Goal: Transaction & Acquisition: Book appointment/travel/reservation

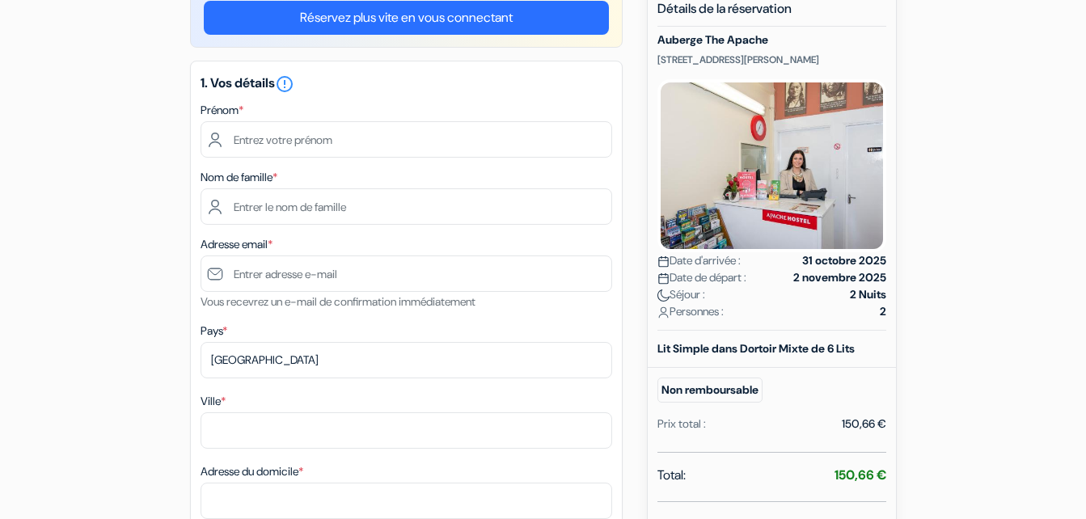
scroll to position [162, 0]
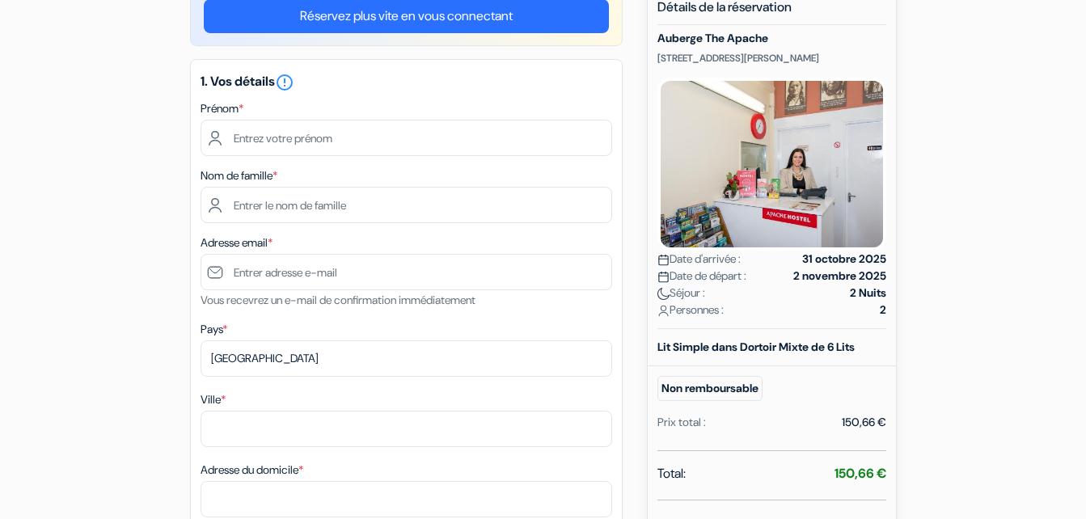
click at [424, 108] on div "Prénom *" at bounding box center [405, 127] width 411 height 57
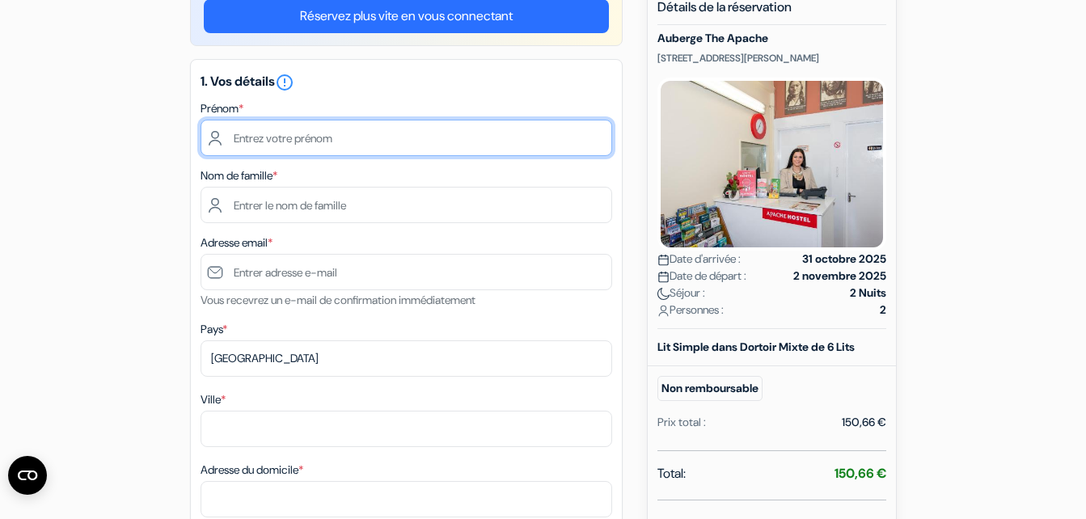
click at [348, 145] on input "text" at bounding box center [405, 138] width 411 height 36
type input "Gabrielle"
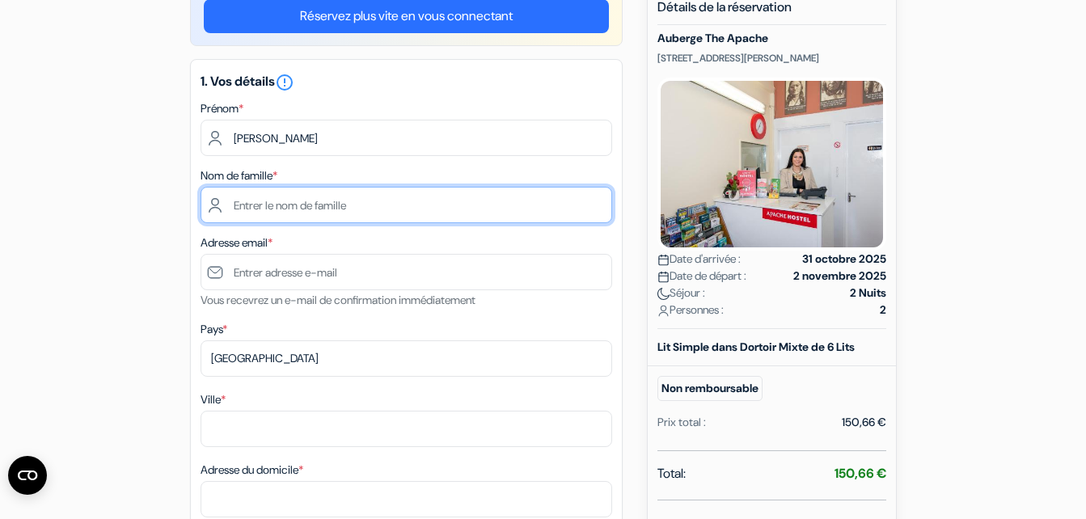
type input "GAUTIER"
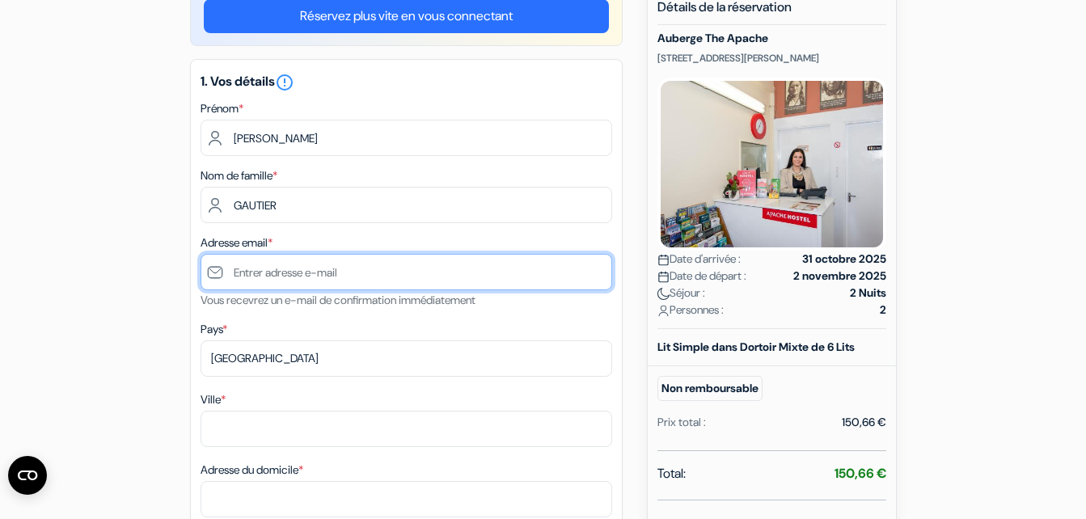
click at [339, 288] on input "text" at bounding box center [405, 272] width 411 height 36
type input "[EMAIL_ADDRESS][DOMAIN_NAME]"
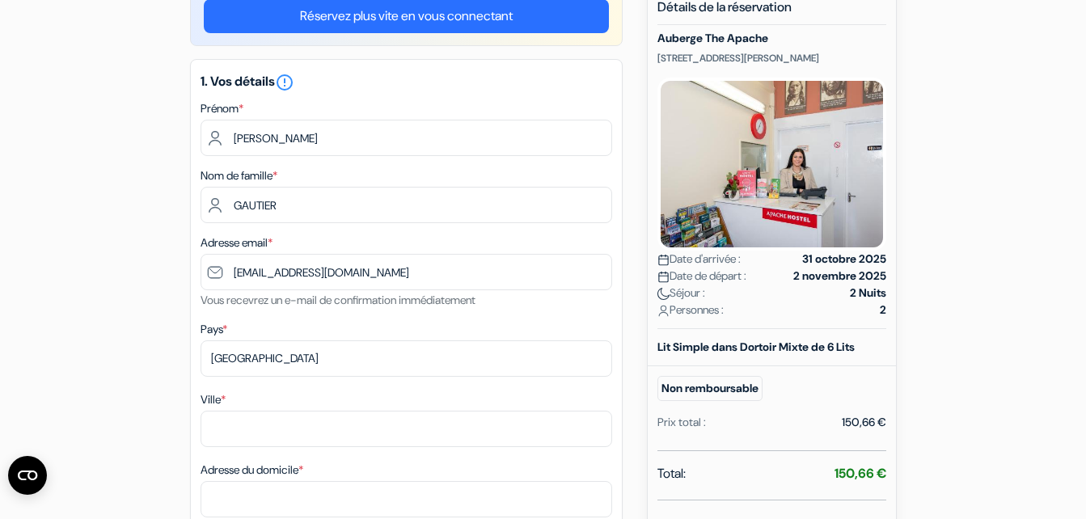
click at [886, 217] on div "Nouvelle Réservation Détails de la réservation Auberge The Apache 29 Eustace St…" at bounding box center [772, 341] width 250 height 713
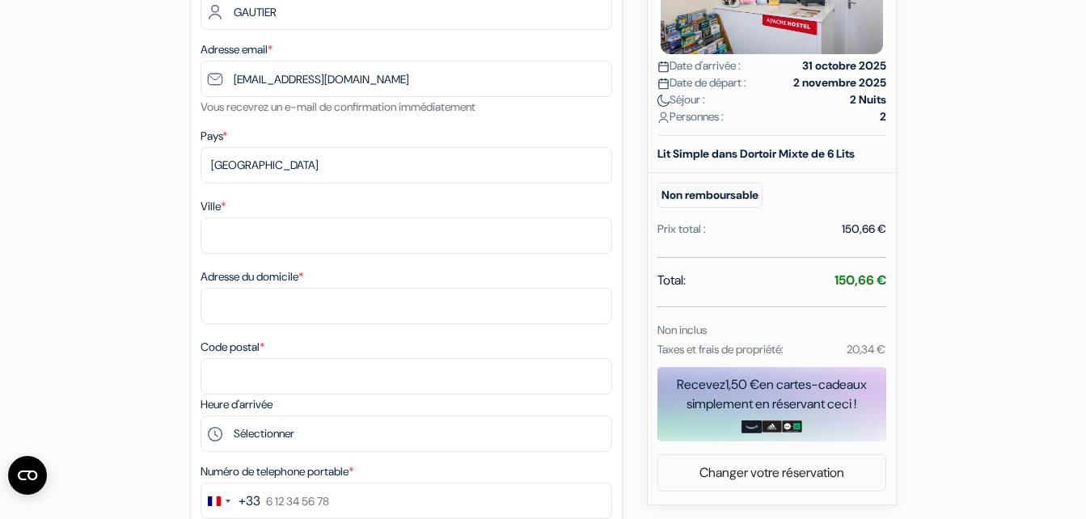
scroll to position [356, 0]
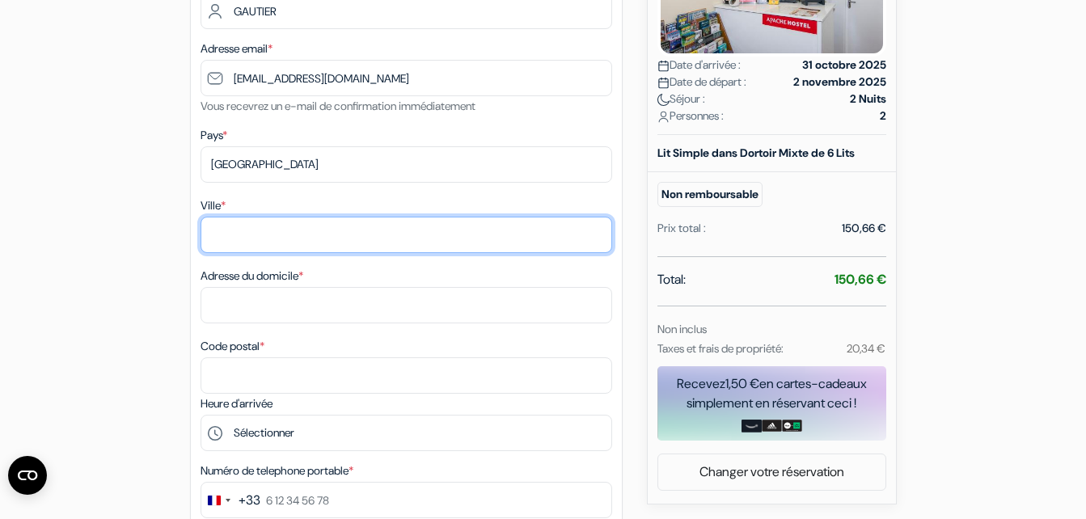
click at [297, 238] on input "Ville *" at bounding box center [405, 235] width 411 height 36
type input "SAINT-HILAIRE-DU-HARCOUET"
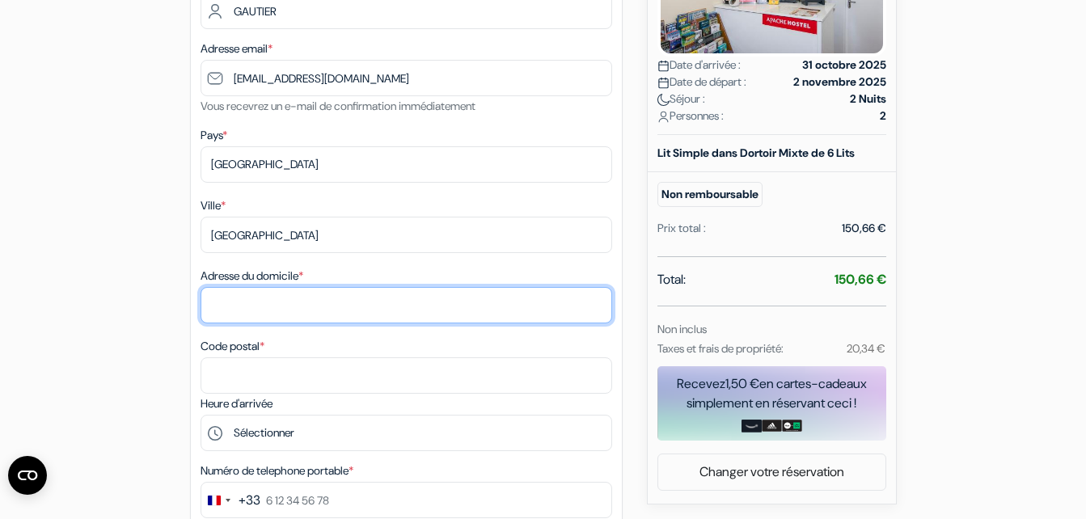
type input "10 route de la croix plantée"
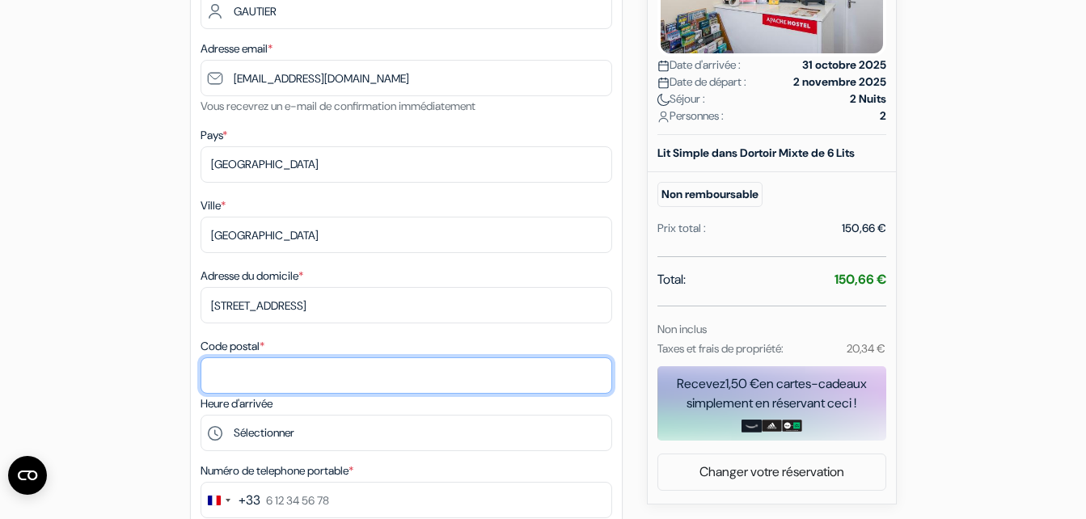
type input "50600"
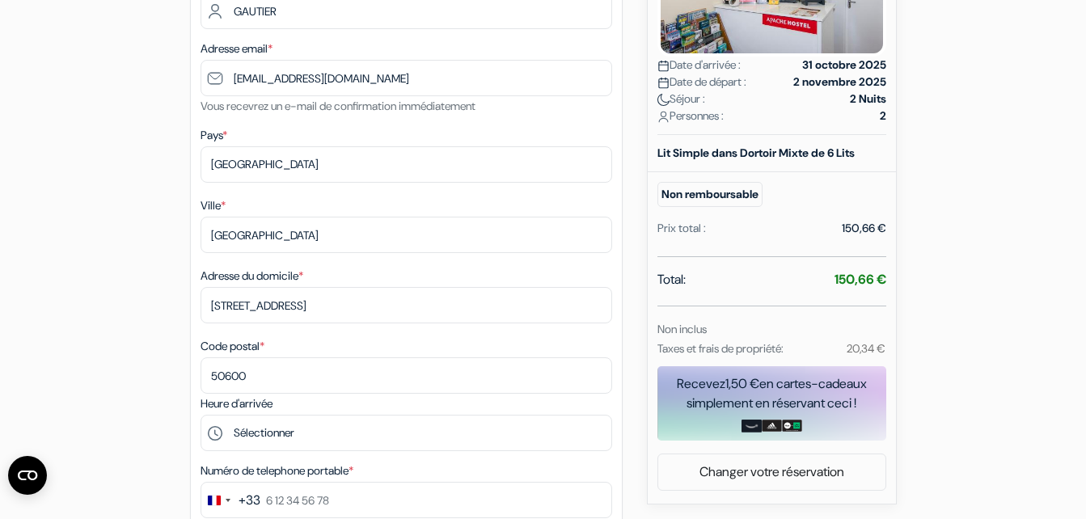
click at [95, 293] on div "add_box Auberge The Apache 29 Eustace Street, Dublin, Irlande Détails de l'étab…" at bounding box center [542, 447] width 921 height 1313
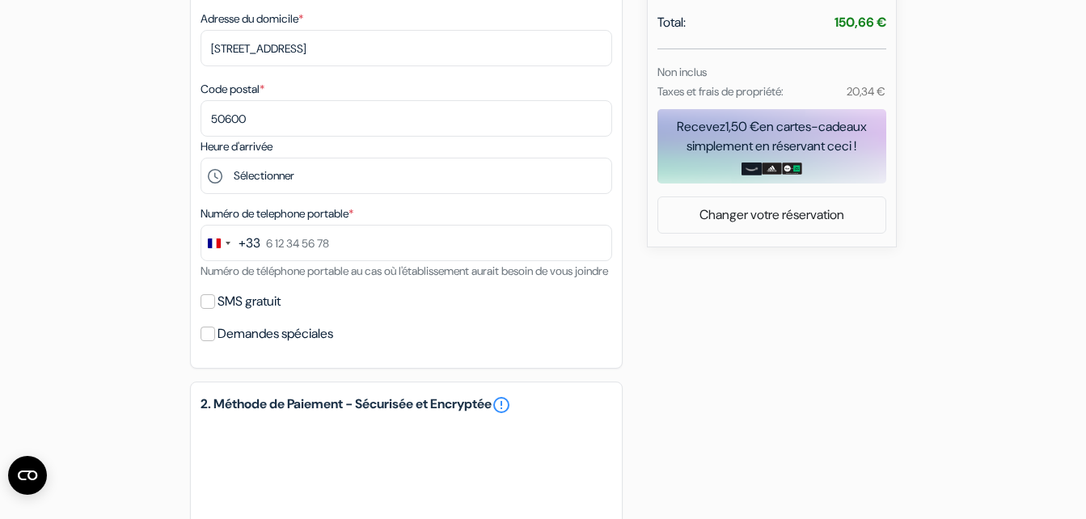
scroll to position [614, 0]
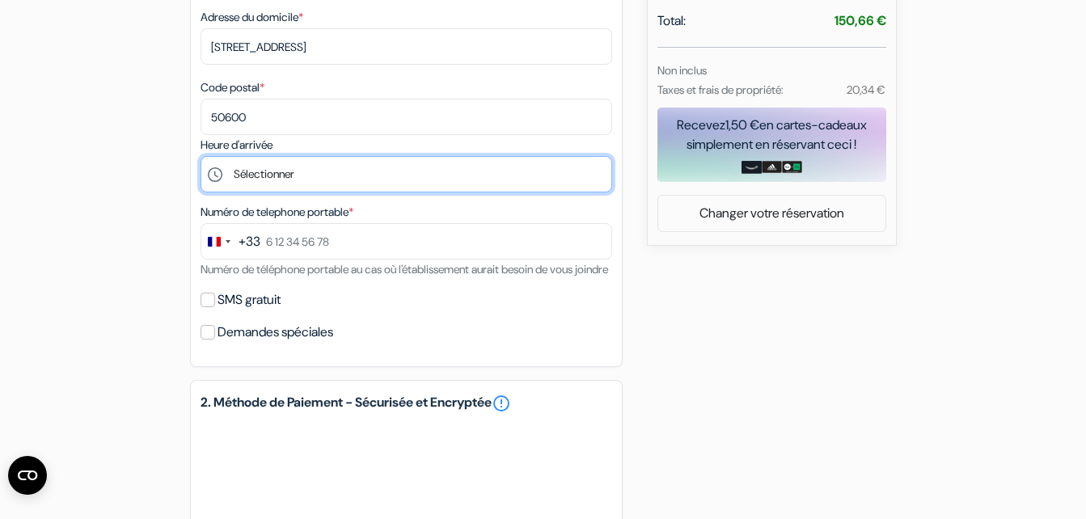
click at [318, 181] on select "Sélectionner 14:00 15:00 16:00 17:00 18:00 19:00 20:00 21:00 22:00 23:00" at bounding box center [405, 174] width 411 height 36
click at [200, 156] on select "Sélectionner 14:00 15:00 16:00 17:00 18:00 19:00 20:00 21:00 22:00 23:00" at bounding box center [405, 174] width 411 height 36
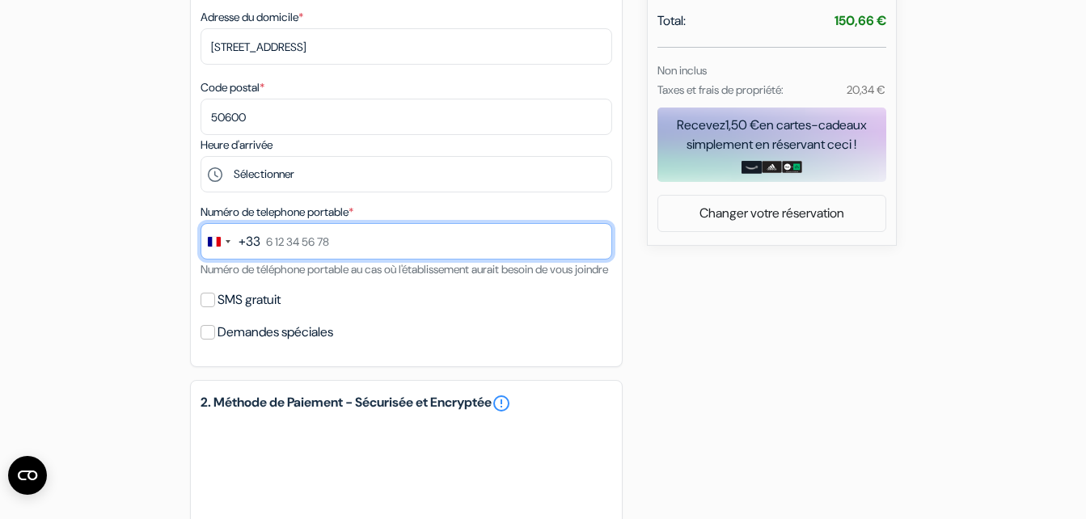
click at [306, 255] on input "text" at bounding box center [405, 241] width 411 height 36
click at [275, 248] on input "0787181129" at bounding box center [405, 241] width 411 height 36
type input "7 87 18 11 29"
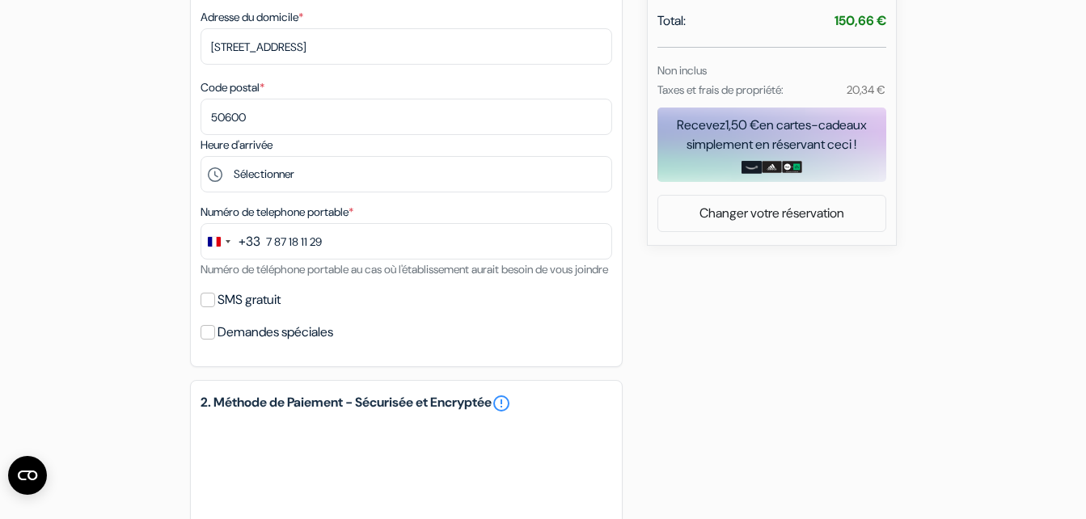
click at [87, 263] on div "add_box Auberge The Apache 29 Eustace Street, Dublin, Irlande Détails de l'étab…" at bounding box center [542, 189] width 921 height 1313
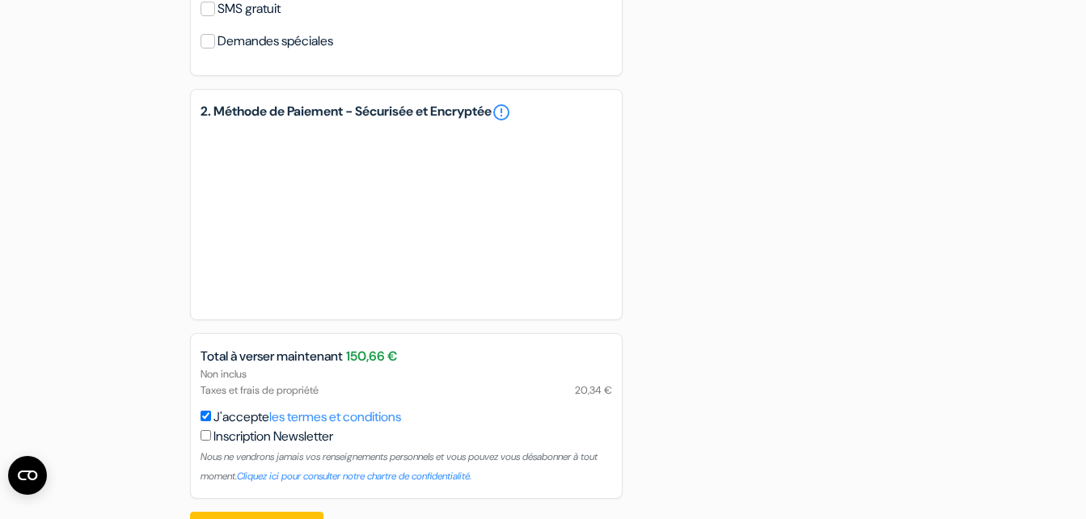
scroll to position [977, 0]
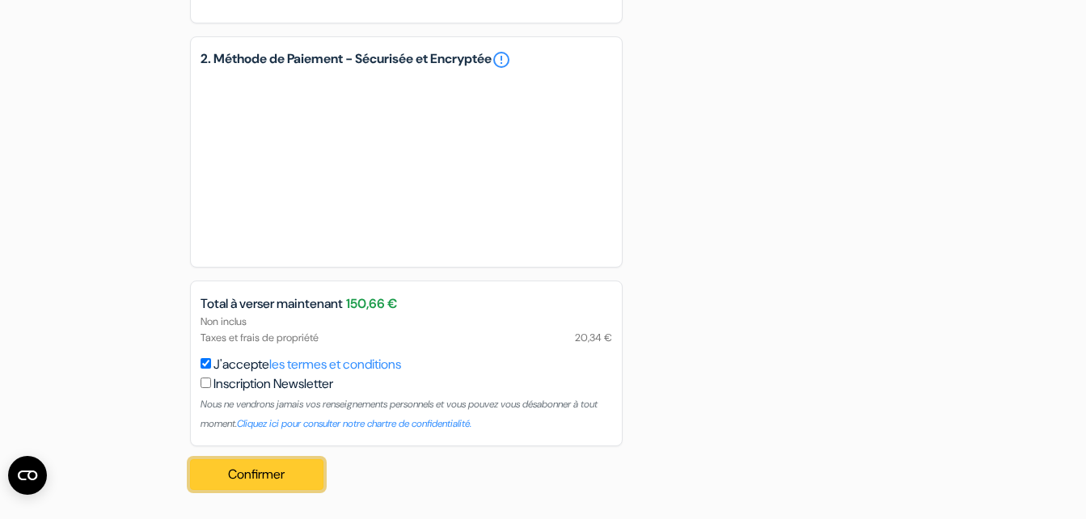
click at [277, 474] on button "Confirmer Loading..." at bounding box center [257, 474] width 134 height 31
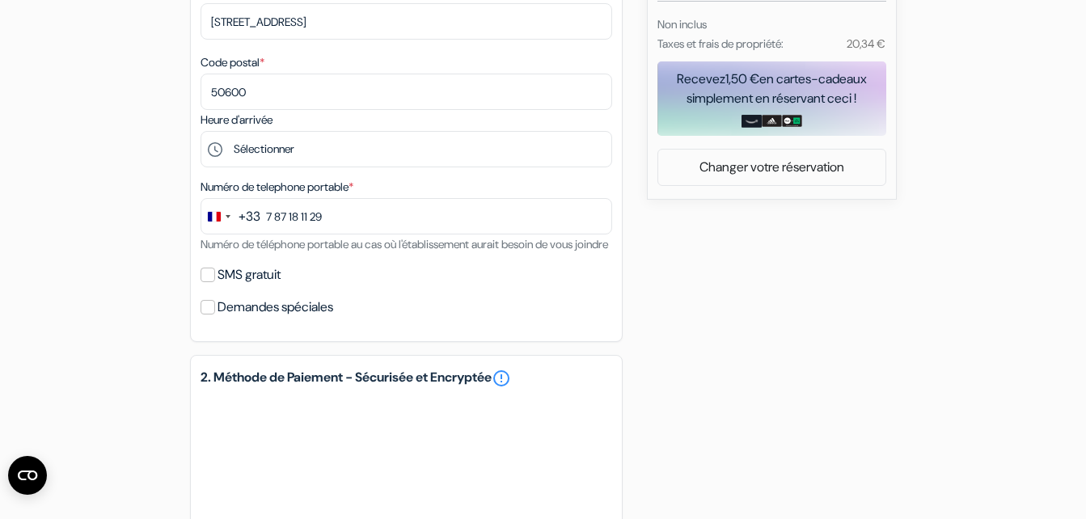
scroll to position [331, 0]
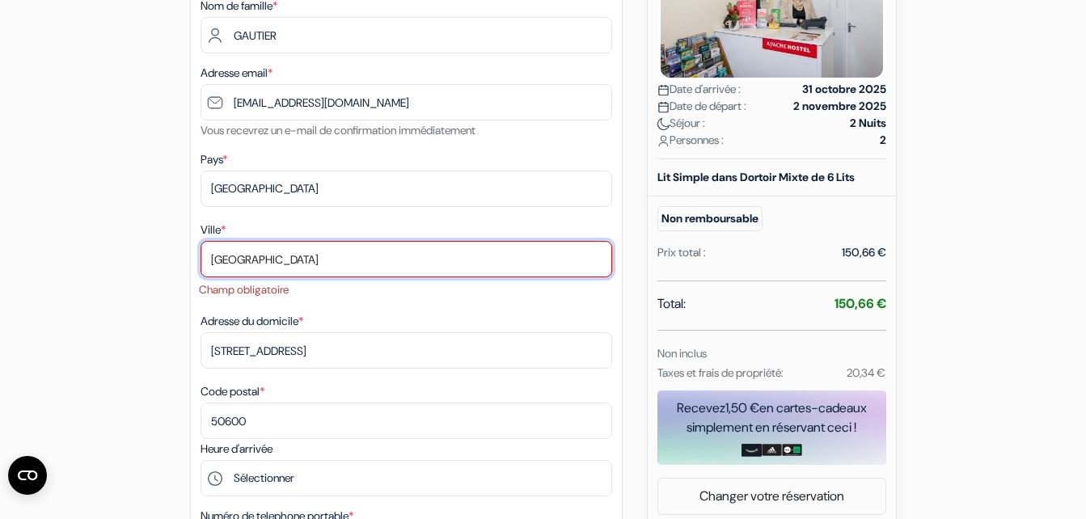
click at [376, 251] on input "SAINT-HILAIRE-DU-HARCOUET" at bounding box center [405, 259] width 411 height 36
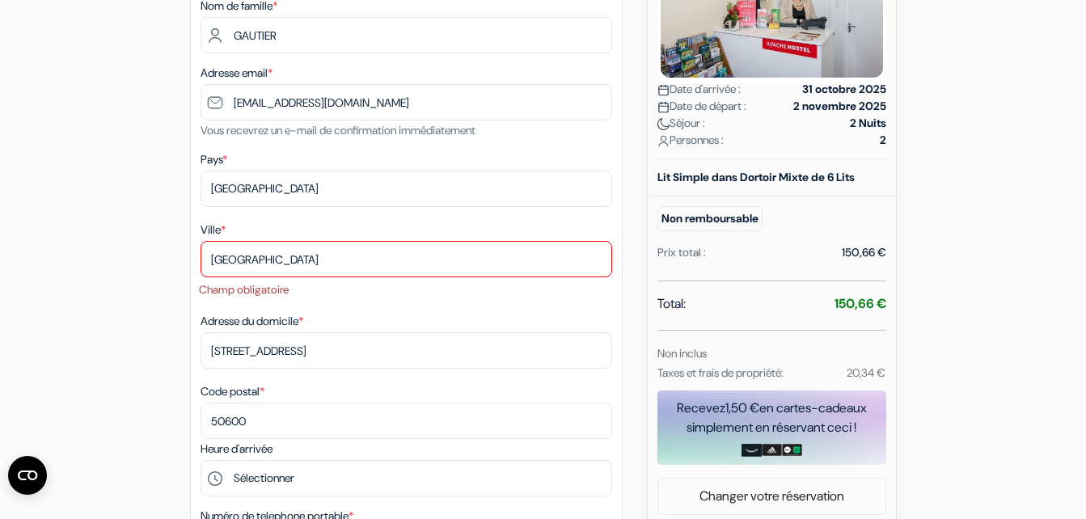
click at [137, 298] on div "add_box Auberge The Apache 29 Eustace Street, Dublin, Irlande Détails de l'étab…" at bounding box center [542, 483] width 921 height 1334
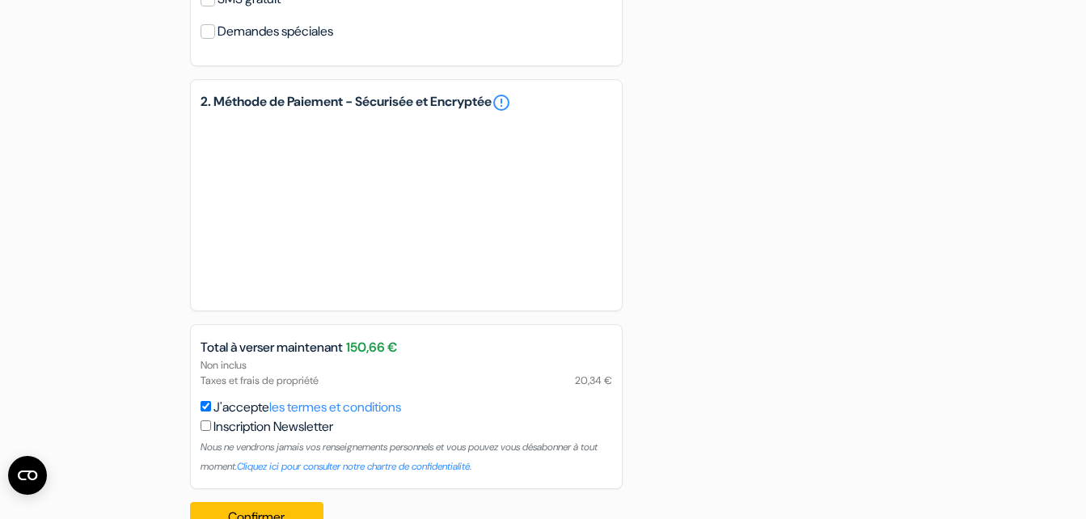
scroll to position [998, 0]
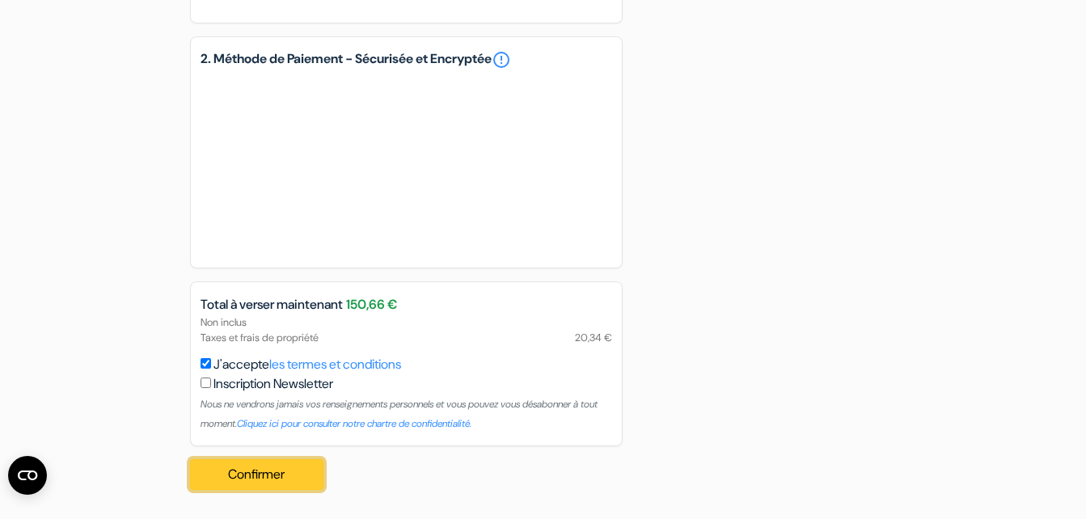
click at [228, 462] on button "Confirmer Loading..." at bounding box center [257, 474] width 134 height 31
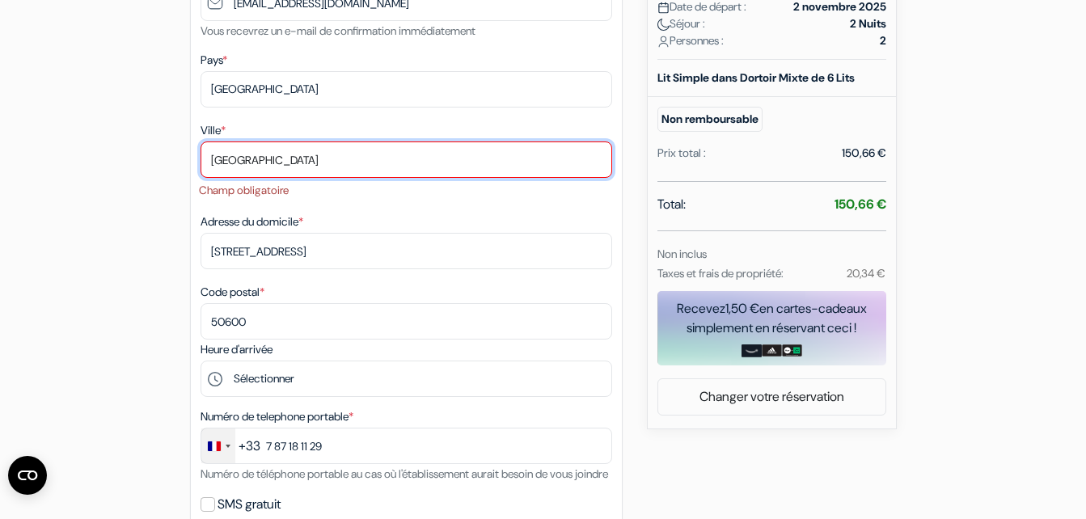
scroll to position [331, 0]
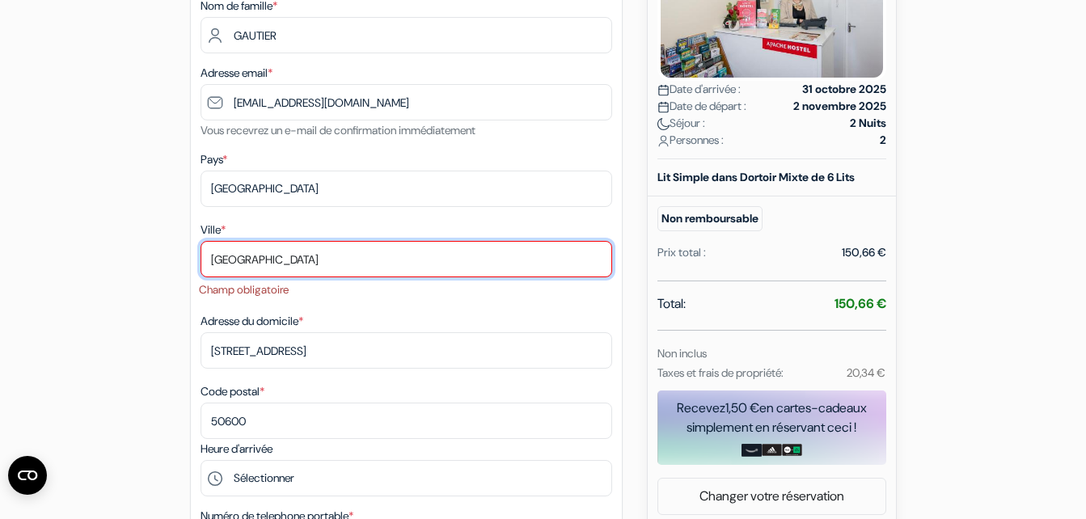
click at [244, 258] on input "SAINT-HILAIRE-DU-HARCOUET" at bounding box center [405, 259] width 411 height 36
click at [289, 258] on input "SAINT HILAIRE-DU-HARCOUET" at bounding box center [405, 259] width 411 height 36
click at [312, 261] on input "SAINT HILAIRE DU-HARCOUET" at bounding box center [405, 259] width 411 height 36
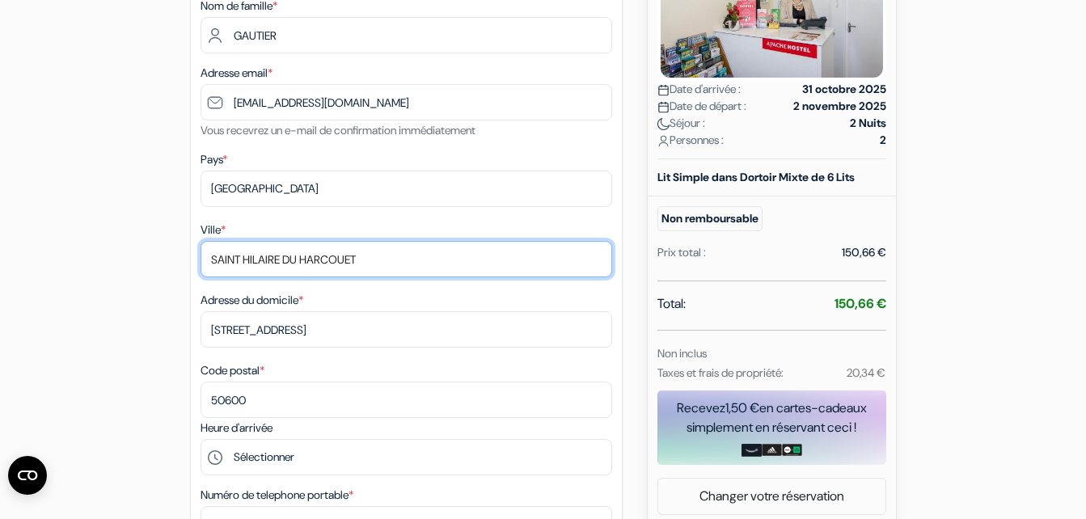
click at [313, 261] on input "SAINT HILAIRE DU HARCOUET" at bounding box center [405, 259] width 411 height 36
type input "SAINT HILAIRE DU HARCOUET"
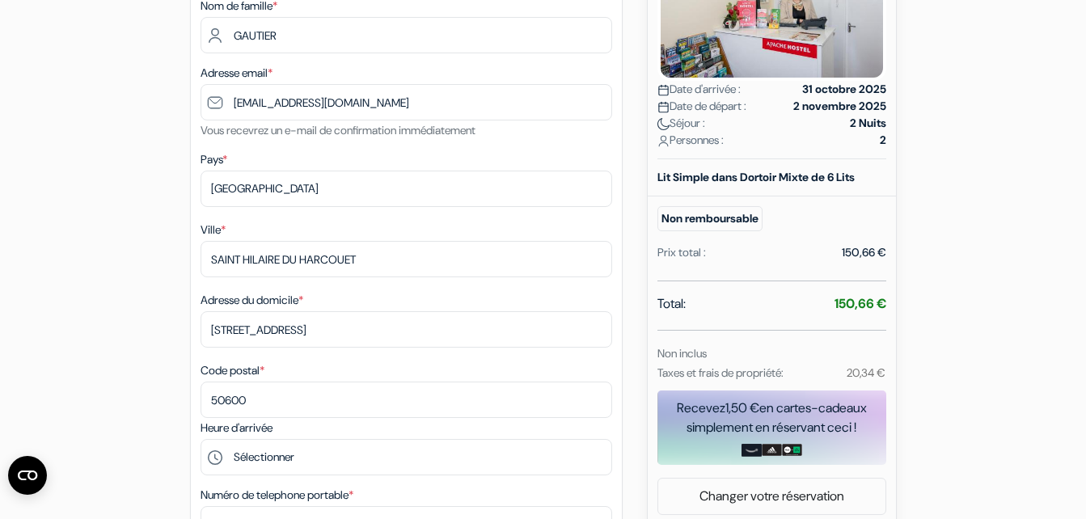
click at [152, 250] on div "add_box Auberge The Apache 29 Eustace Street, Dublin, Irlande Détails de l'étab…" at bounding box center [542, 472] width 921 height 1313
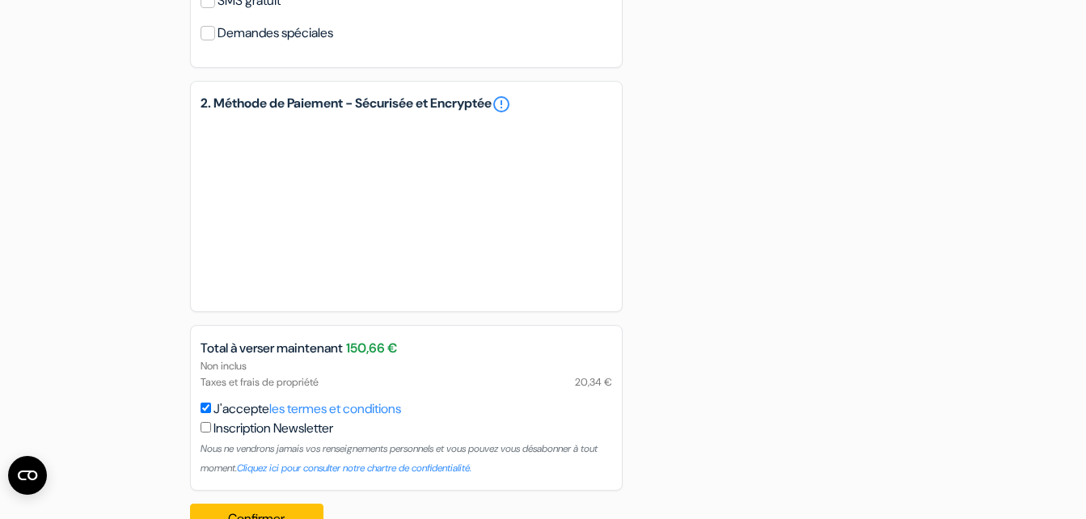
scroll to position [977, 0]
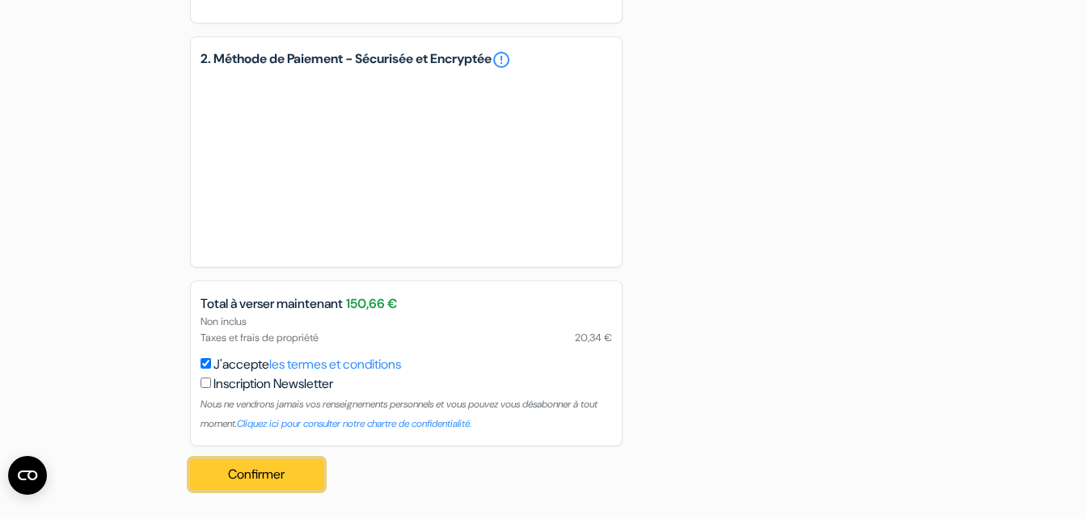
click at [238, 476] on button "Confirmer Loading..." at bounding box center [257, 474] width 134 height 31
